Goal: Transaction & Acquisition: Purchase product/service

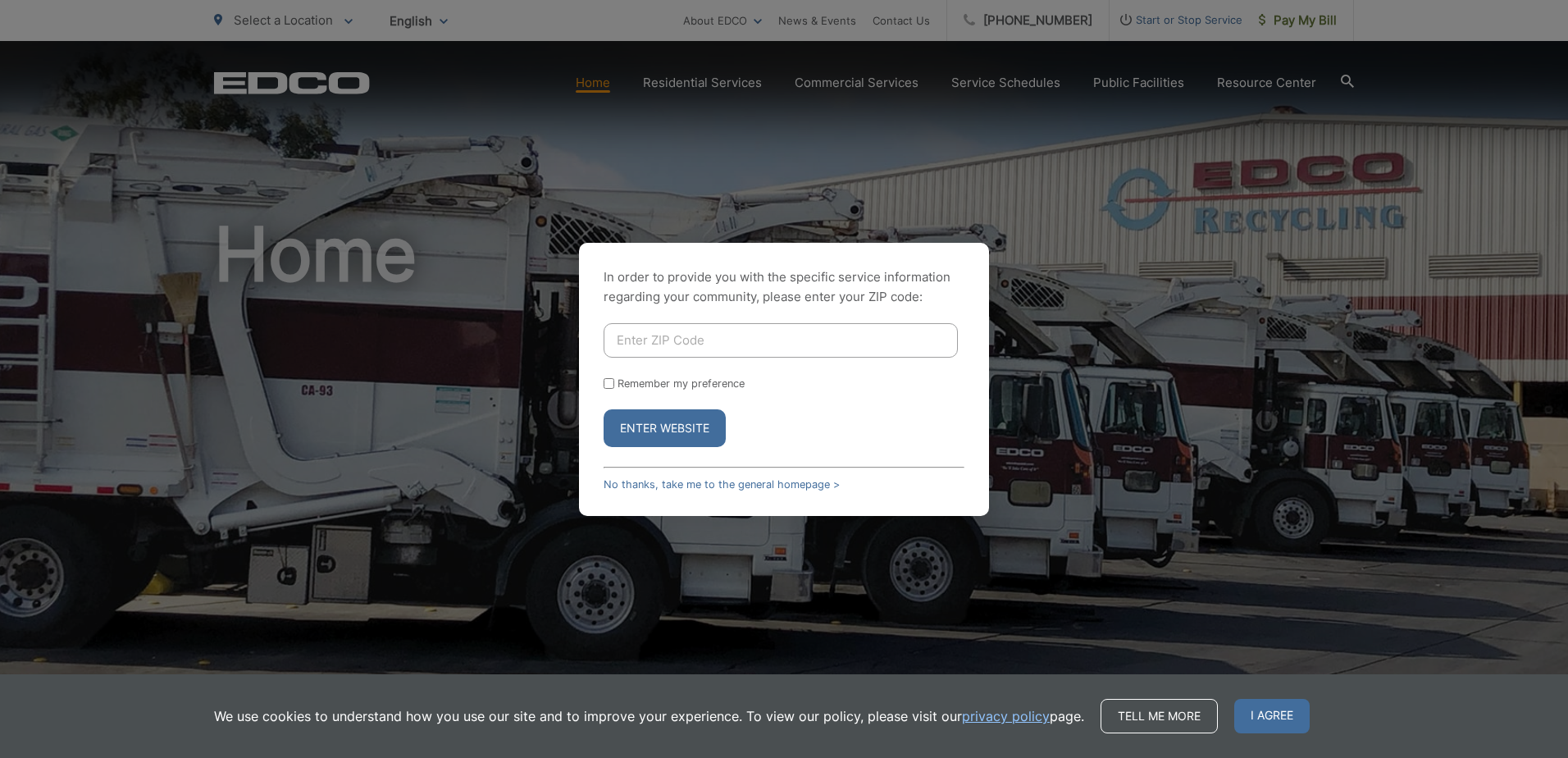
click at [676, 345] on input "Enter ZIP Code" at bounding box center [780, 340] width 354 height 34
type input "91977"
click at [604, 409] on button "Enter Website" at bounding box center [664, 428] width 123 height 38
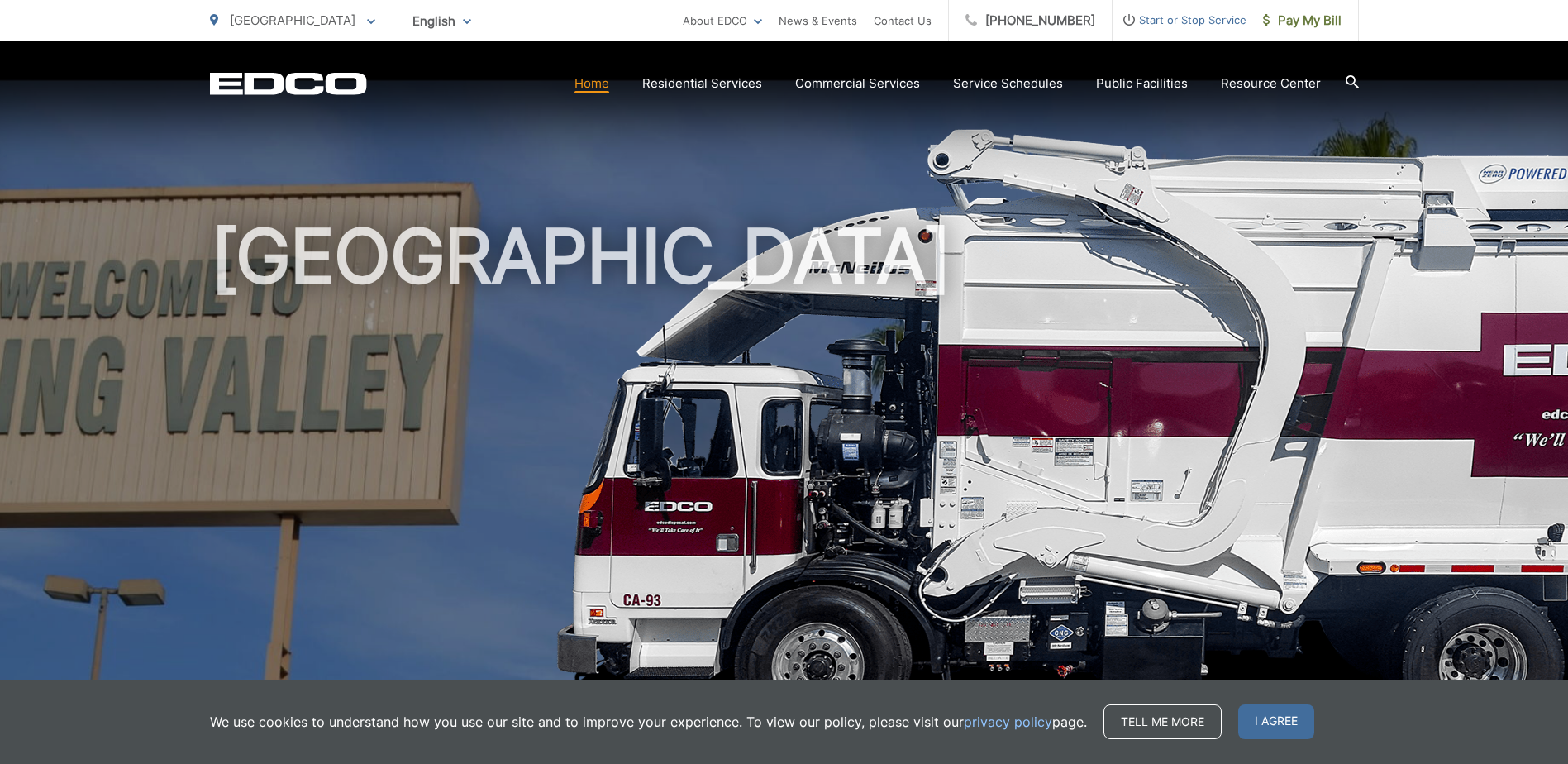
click at [1284, 21] on span "Pay My Bill" at bounding box center [1302, 21] width 78 height 20
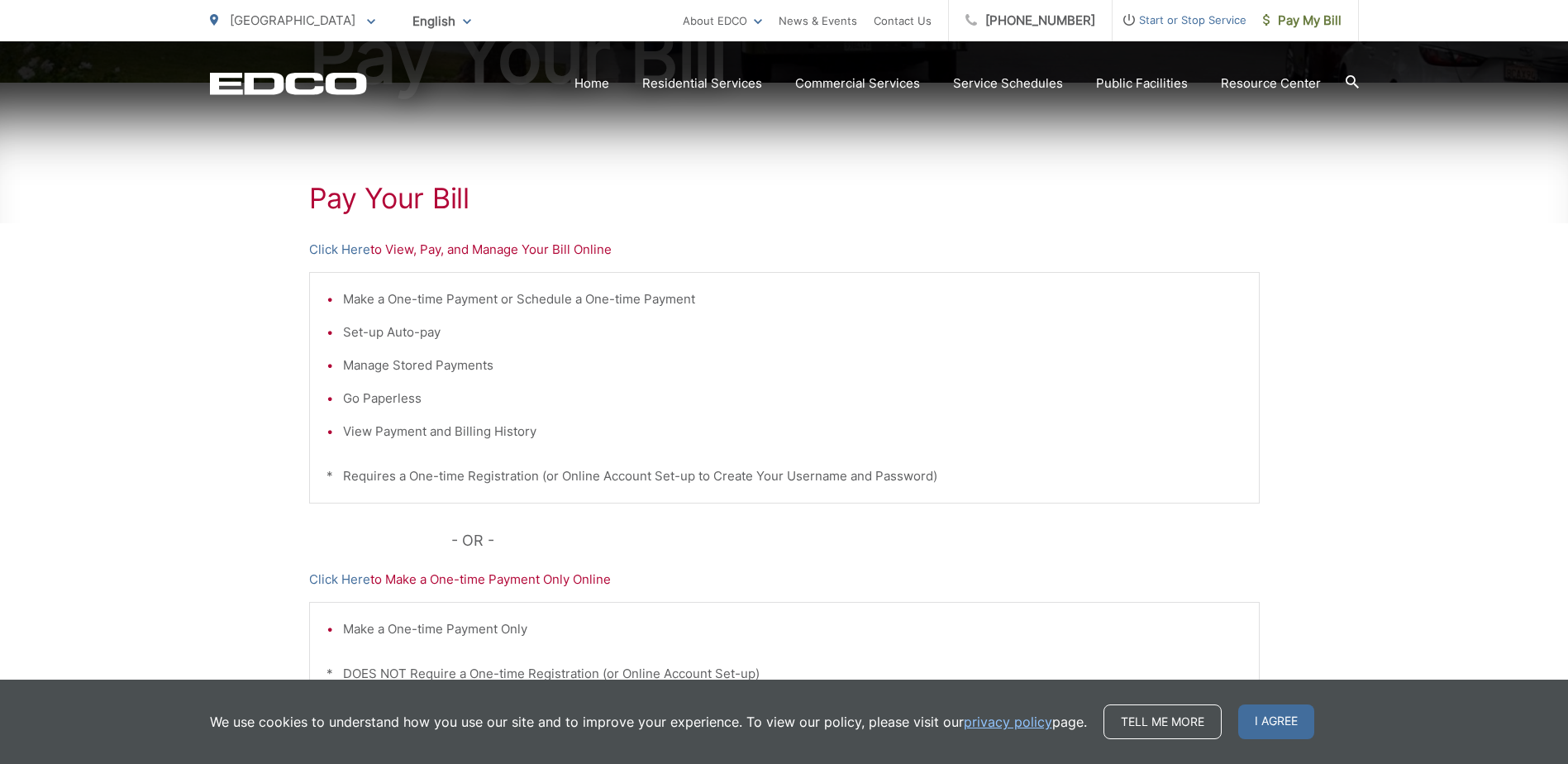
scroll to position [412, 0]
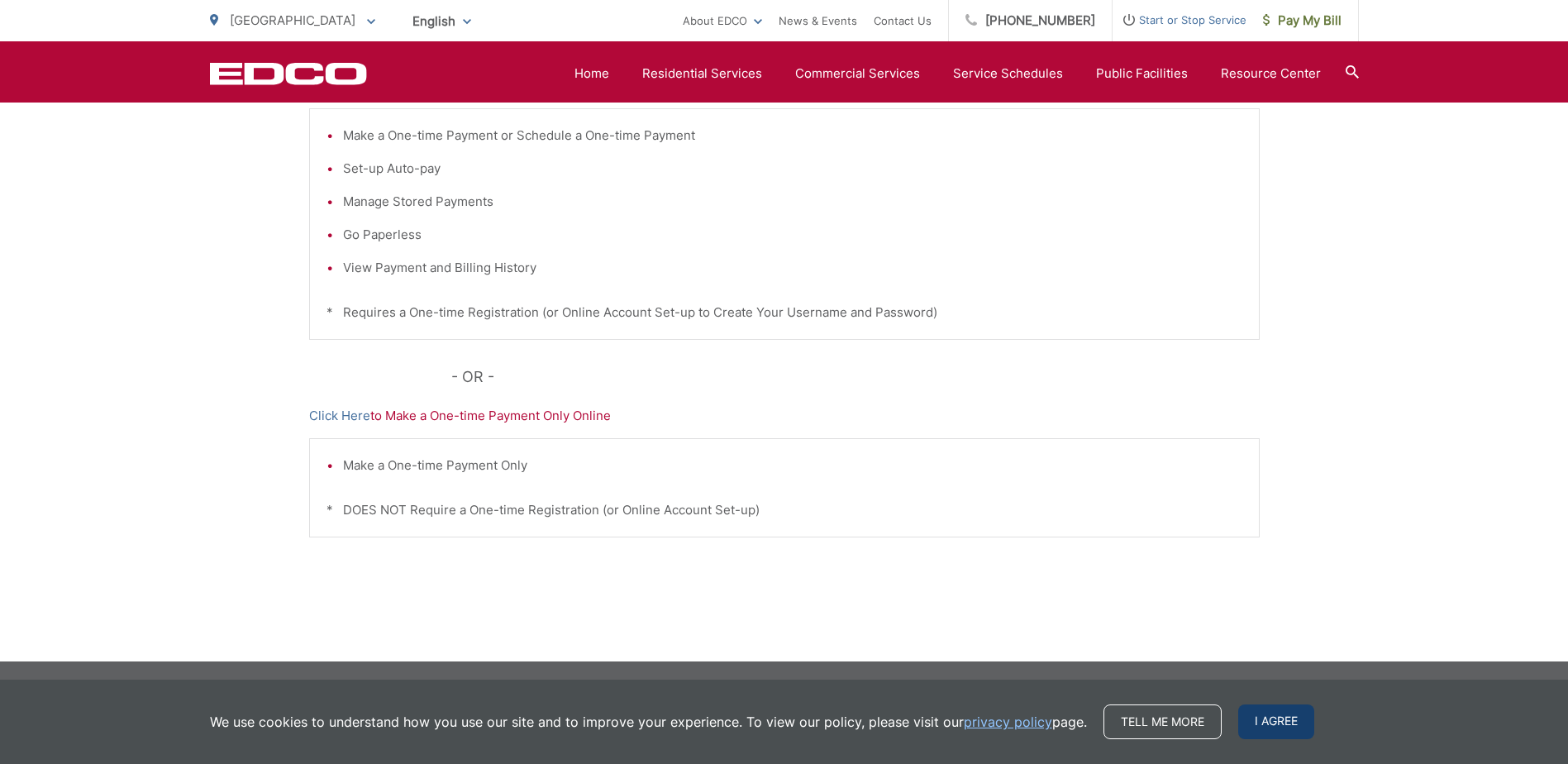
click at [1280, 715] on span "I agree" at bounding box center [1276, 721] width 76 height 34
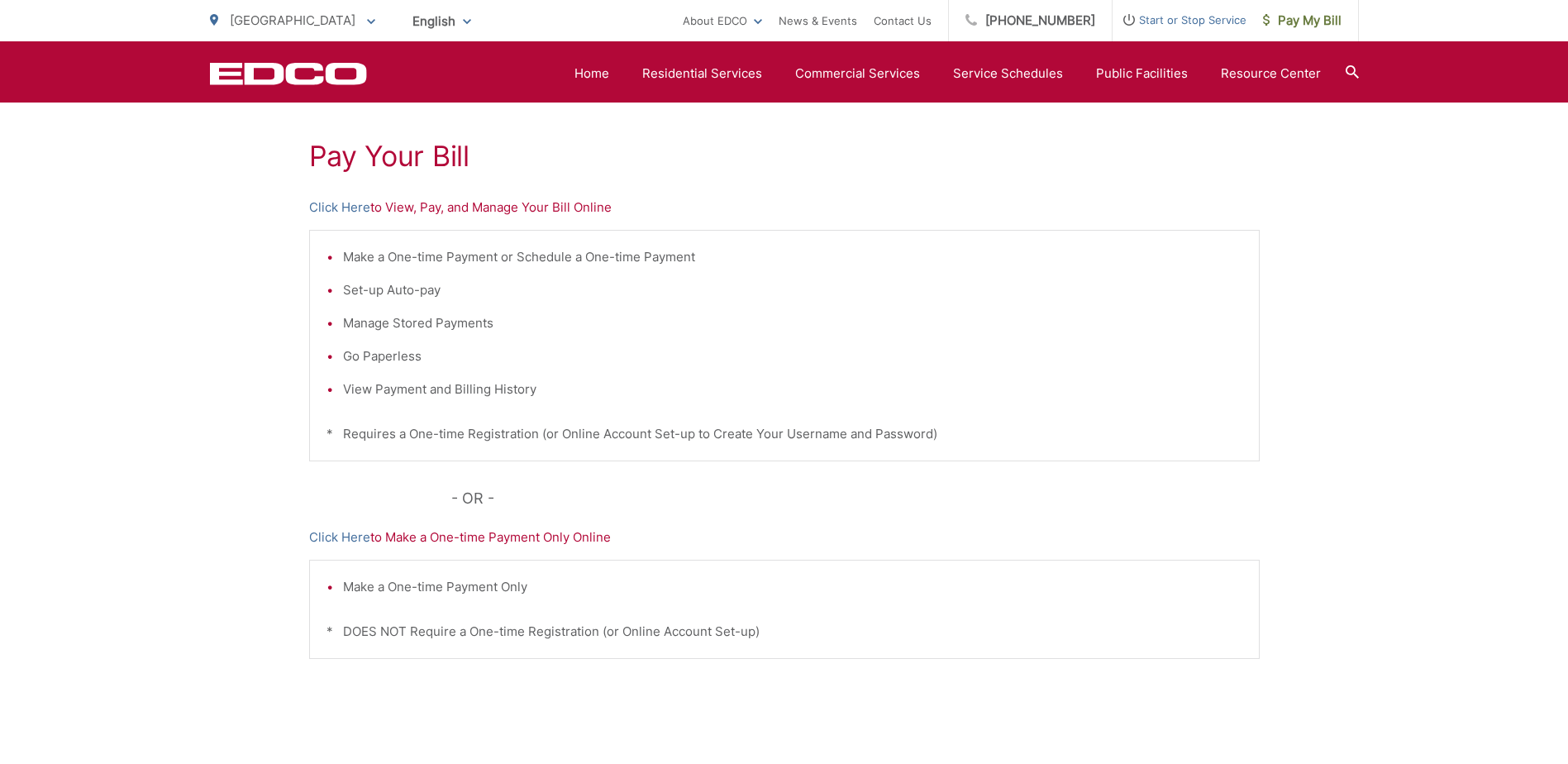
scroll to position [81, 0]
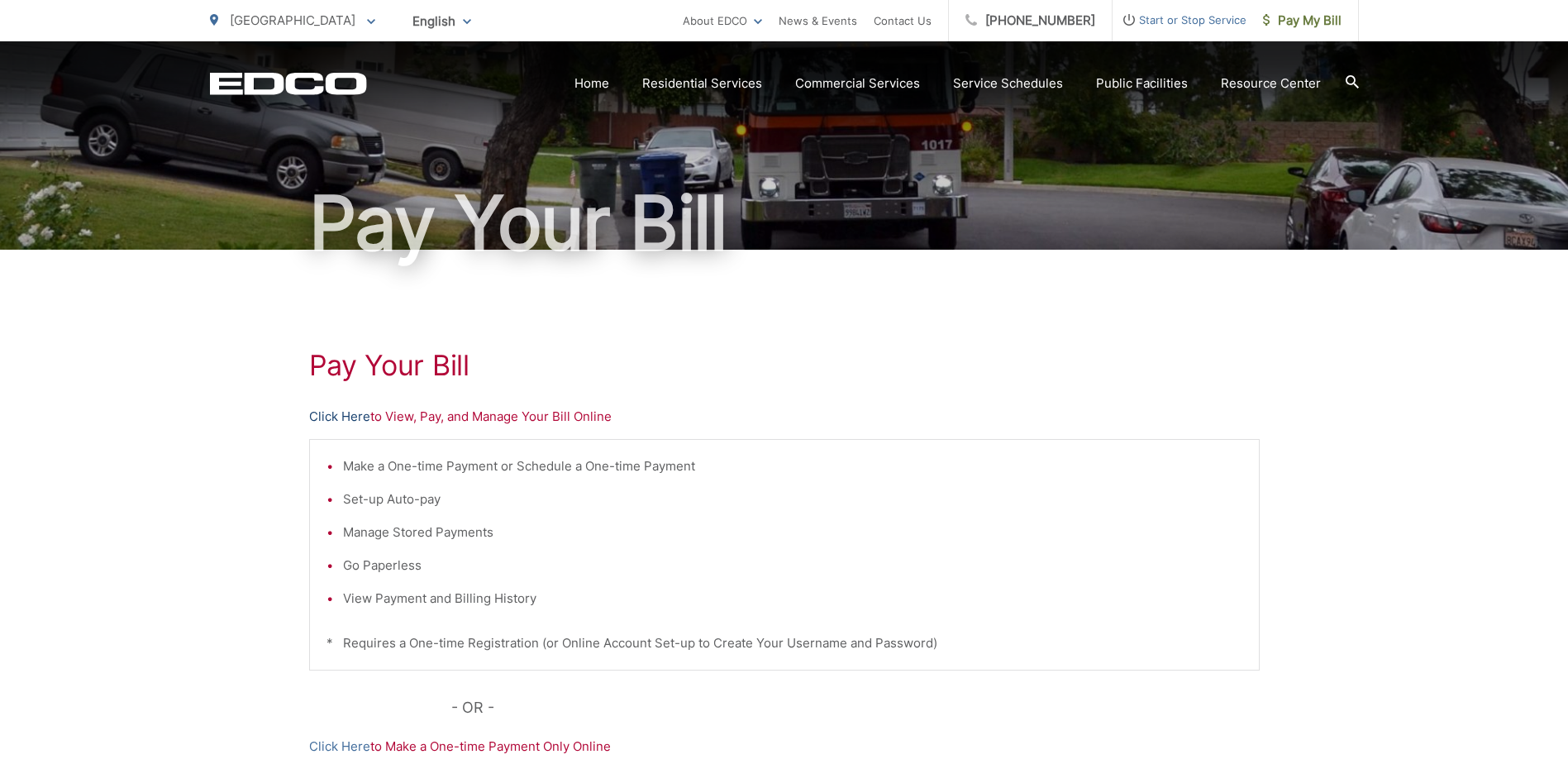
click at [355, 417] on link "Click Here" at bounding box center [339, 417] width 61 height 20
